Goal: Task Accomplishment & Management: Manage account settings

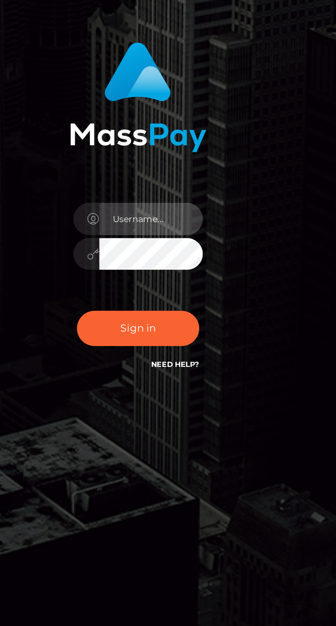
click at [181, 323] on input "text" at bounding box center [174, 314] width 49 height 15
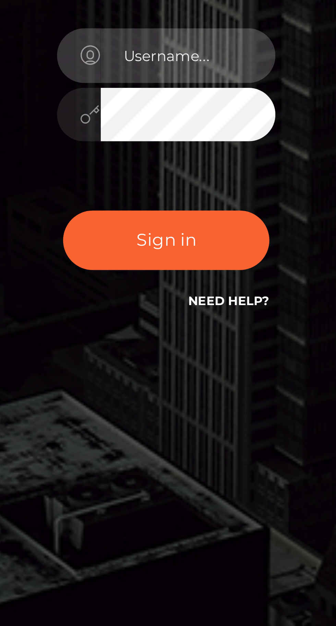
type input "[EMAIL_ADDRESS][DOMAIN_NAME]"
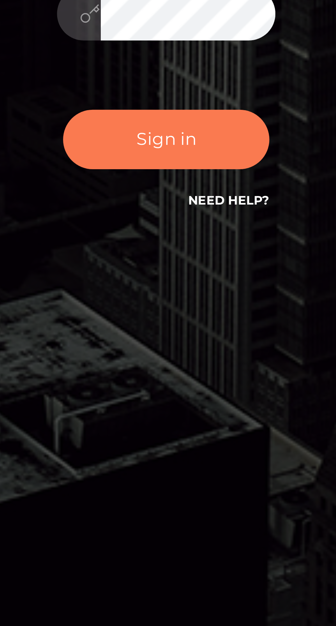
click at [182, 376] on button "Sign in" at bounding box center [168, 367] width 58 height 17
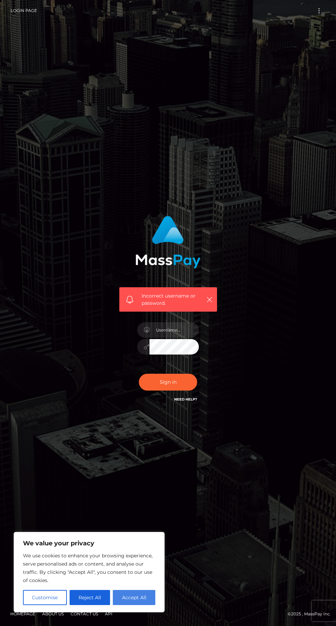
click at [141, 597] on button "Accept All" at bounding box center [134, 597] width 43 height 15
checkbox input "true"
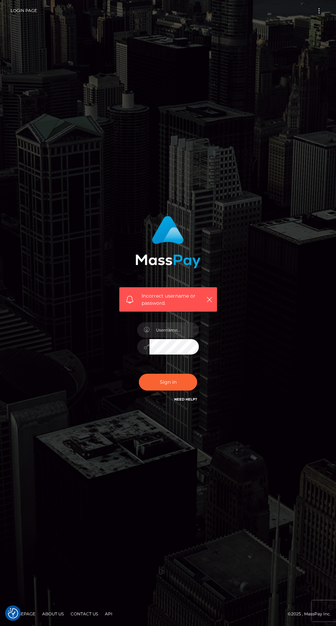
scroll to position [2, 0]
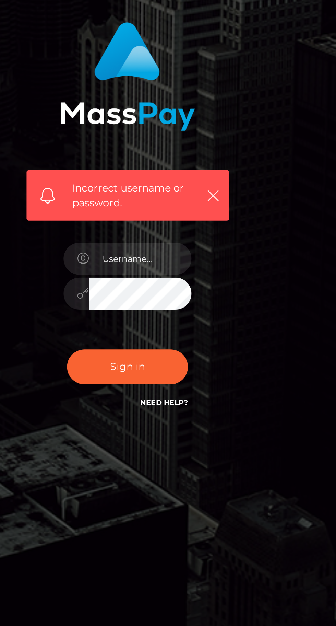
click at [192, 401] on link "Need Help?" at bounding box center [185, 399] width 23 height 4
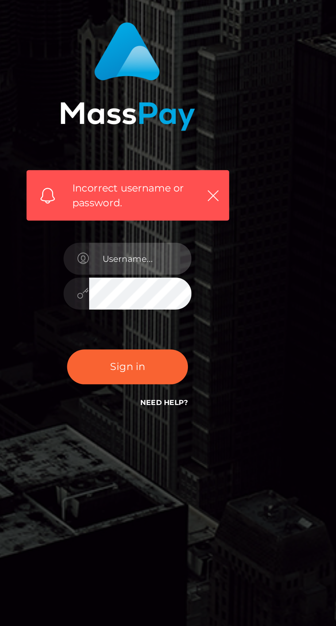
click at [183, 338] on input "text" at bounding box center [174, 329] width 49 height 15
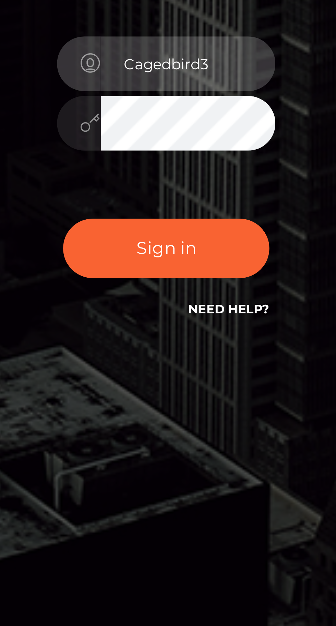
type input "Cagedbird3"
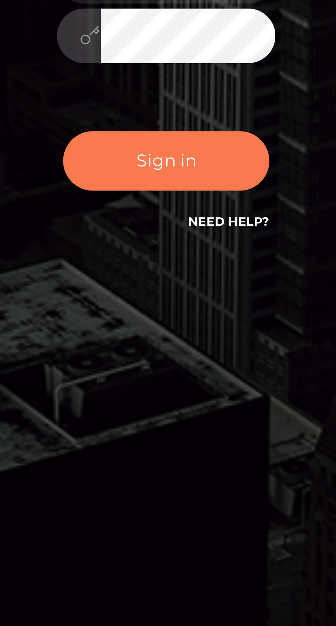
click at [175, 390] on button "Sign in" at bounding box center [168, 382] width 58 height 17
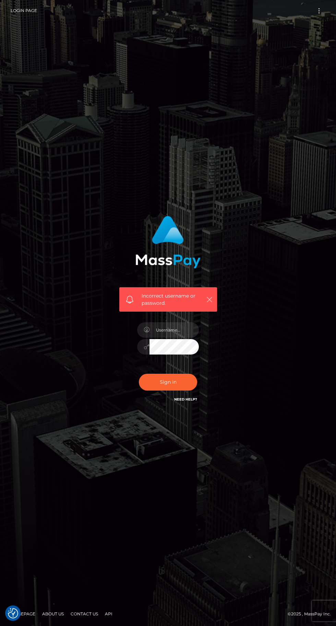
click at [209, 303] on icon "button" at bounding box center [209, 299] width 7 height 7
click at [207, 303] on icon "button" at bounding box center [209, 299] width 7 height 7
click at [206, 303] on icon "button" at bounding box center [209, 299] width 7 height 7
click at [209, 303] on icon "button" at bounding box center [209, 299] width 7 height 7
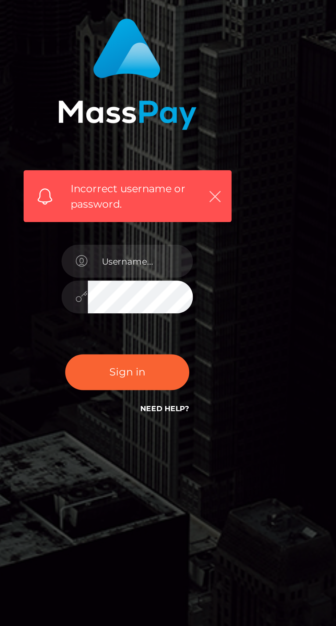
click at [211, 303] on icon "button" at bounding box center [209, 299] width 7 height 7
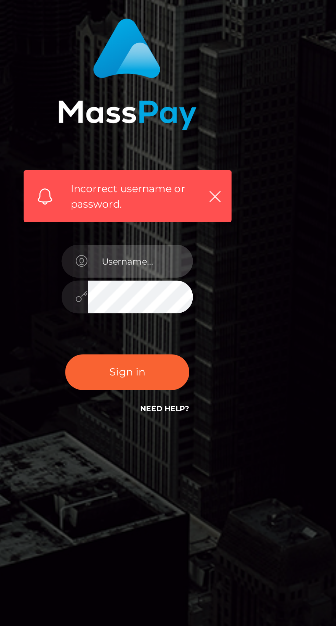
click at [182, 338] on input "text" at bounding box center [174, 329] width 49 height 15
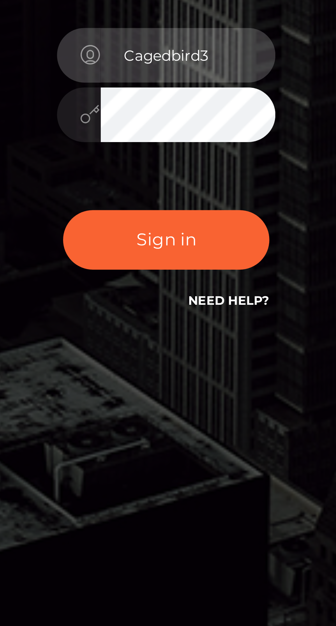
type input "Cagedbird3"
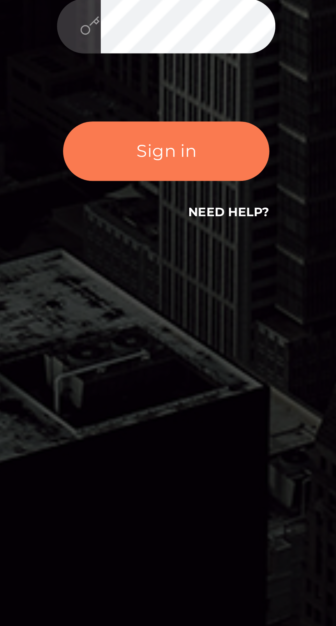
click at [176, 390] on button "Sign in" at bounding box center [168, 382] width 58 height 17
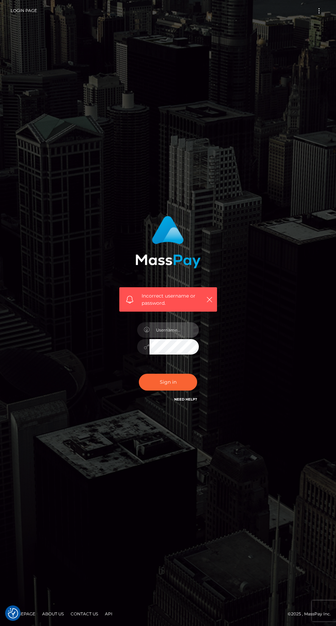
click at [189, 338] on input "text" at bounding box center [174, 329] width 49 height 15
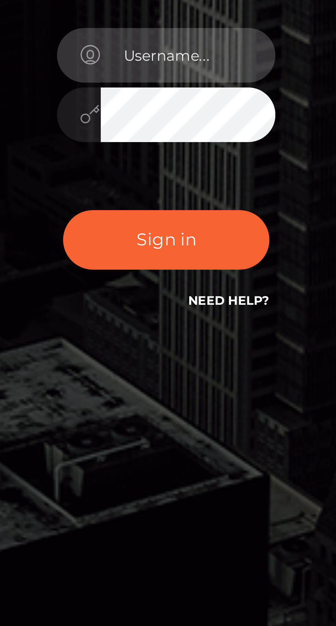
type input "larnold333@yahoo.com"
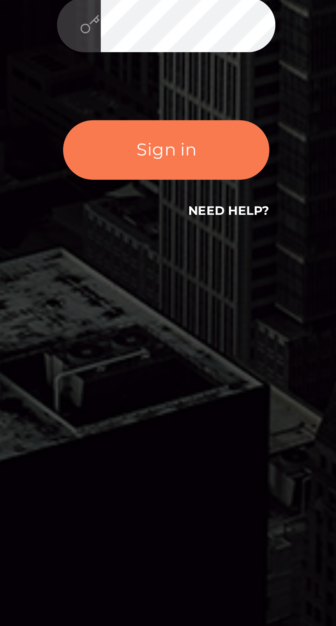
click at [183, 390] on button "Sign in" at bounding box center [168, 382] width 58 height 17
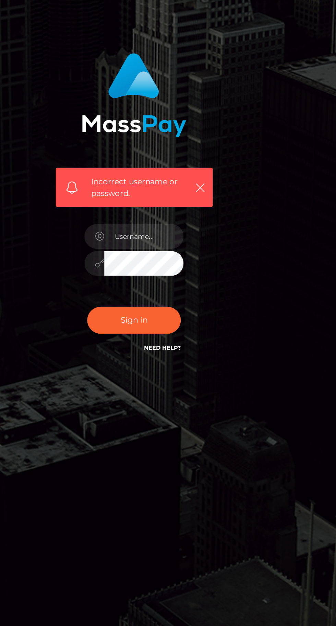
scroll to position [5, 0]
click at [196, 401] on link "Need Help?" at bounding box center [185, 399] width 23 height 4
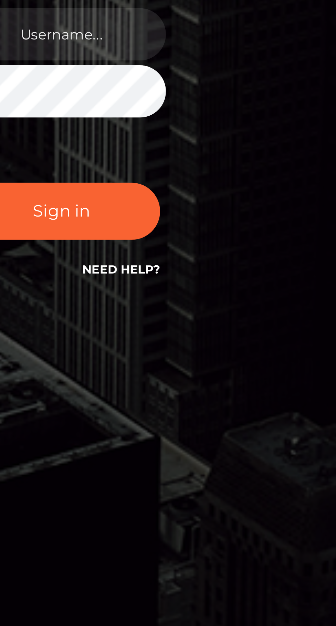
click at [192, 401] on link "Need Help?" at bounding box center [185, 399] width 23 height 4
